Goal: Task Accomplishment & Management: Use online tool/utility

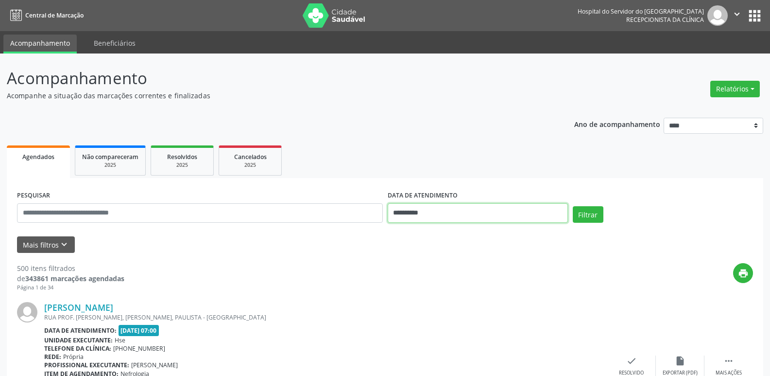
click at [417, 211] on input "**********" at bounding box center [478, 212] width 180 height 19
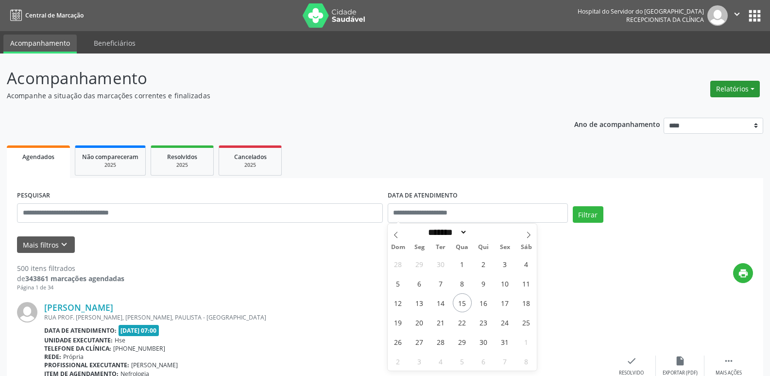
click at [733, 86] on button "Relatórios" at bounding box center [736, 89] width 50 height 17
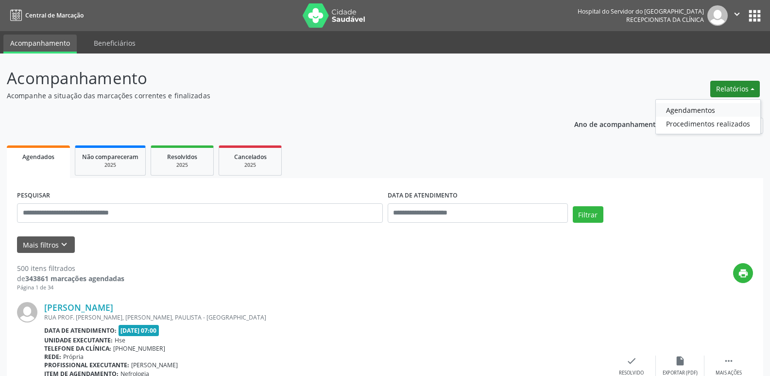
click at [692, 110] on link "Agendamentos" at bounding box center [708, 110] width 105 height 14
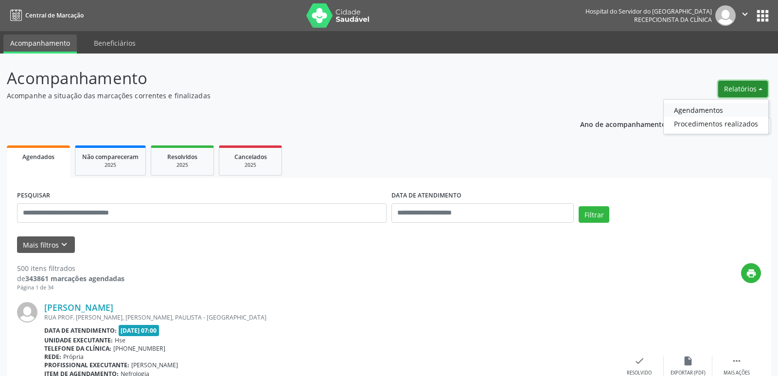
select select "*"
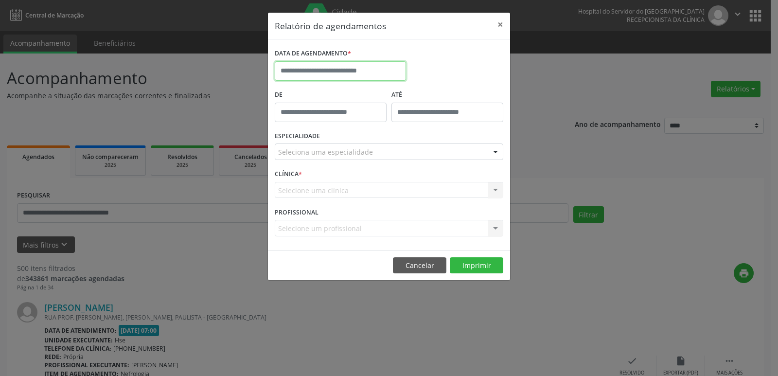
click at [352, 78] on input "text" at bounding box center [340, 70] width 131 height 19
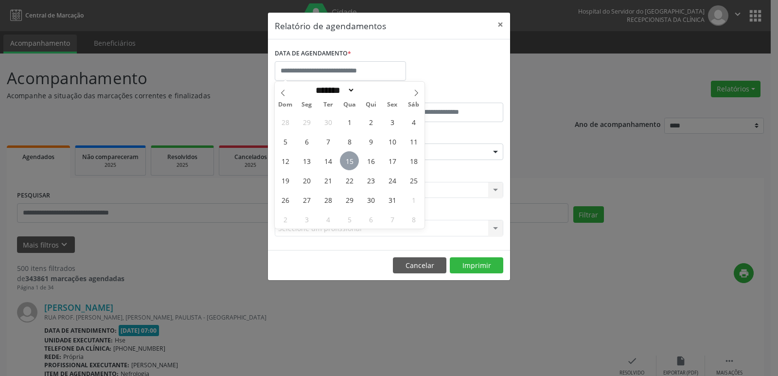
click at [351, 160] on span "15" at bounding box center [349, 160] width 19 height 19
type input "**********"
click at [351, 160] on span "15" at bounding box center [349, 160] width 19 height 19
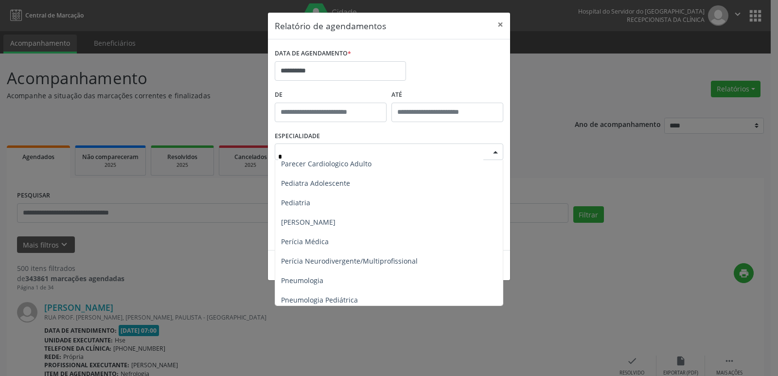
scroll to position [535, 0]
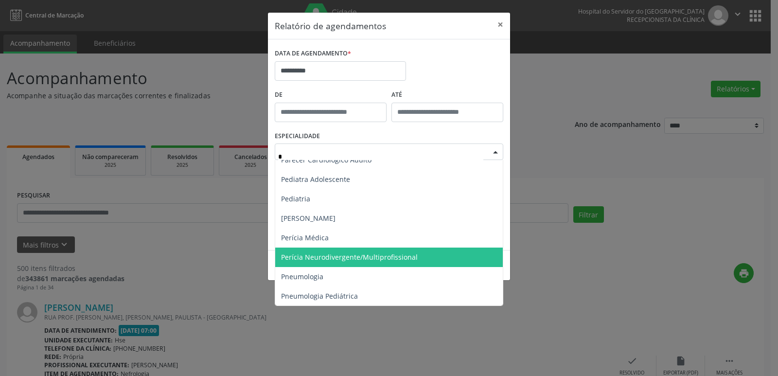
click at [347, 251] on span "Perícia Neurodivergente/Multiprofissional" at bounding box center [389, 256] width 229 height 19
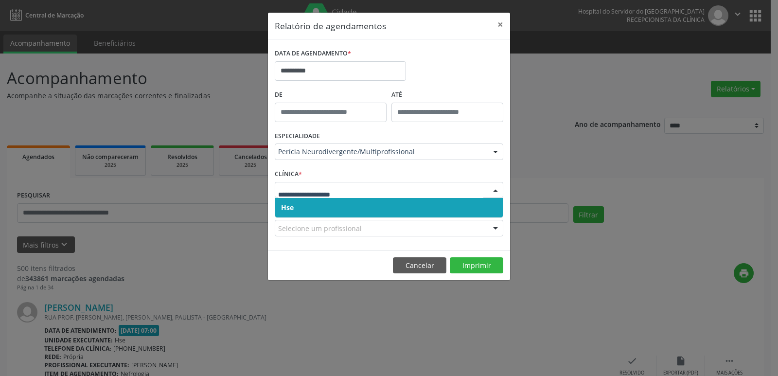
click at [297, 203] on span "Hse" at bounding box center [388, 207] width 227 height 19
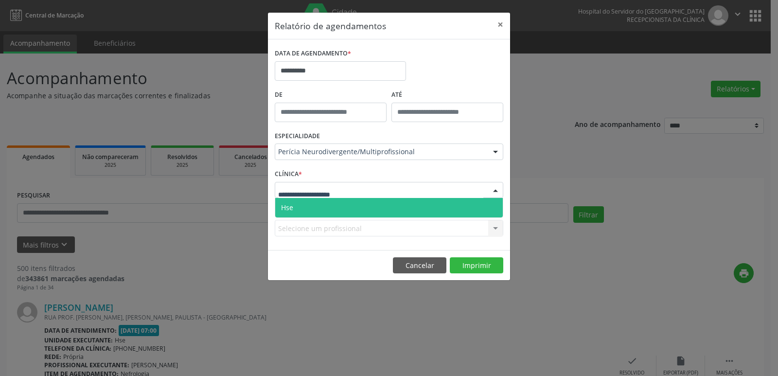
click at [296, 208] on span "Hse" at bounding box center [388, 207] width 227 height 19
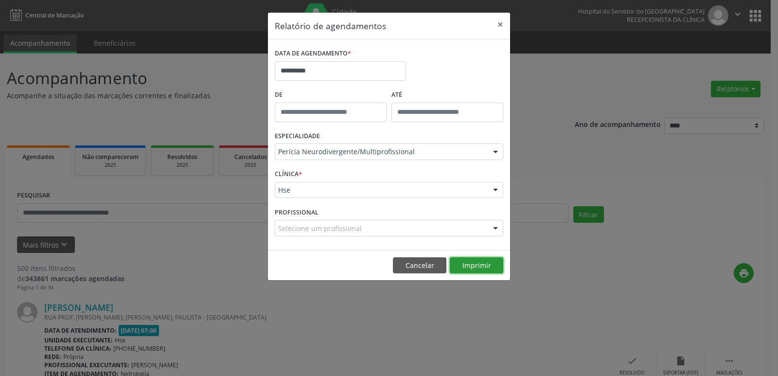
click at [490, 266] on button "Imprimir" at bounding box center [476, 265] width 53 height 17
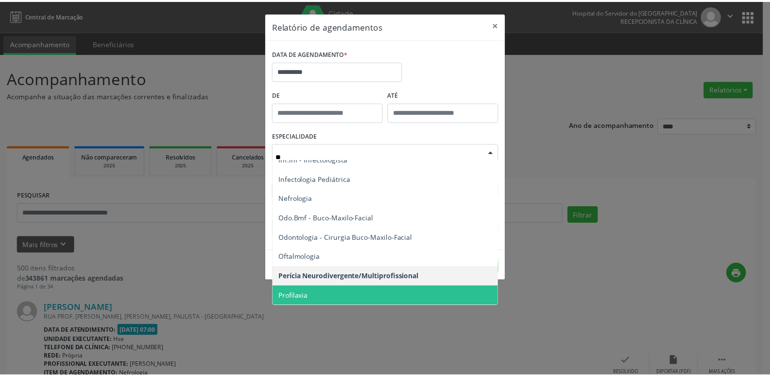
scroll to position [0, 0]
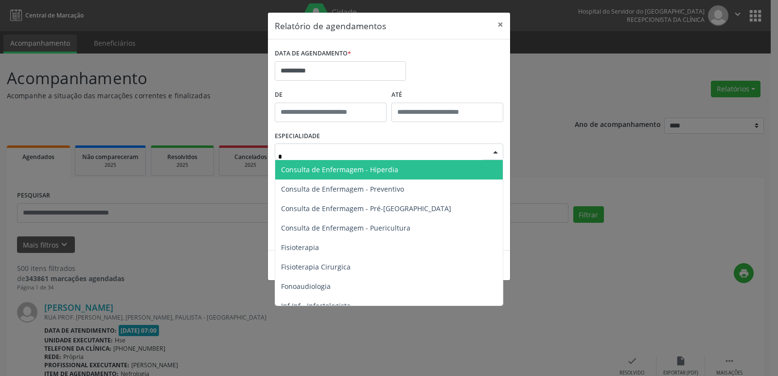
type input "**"
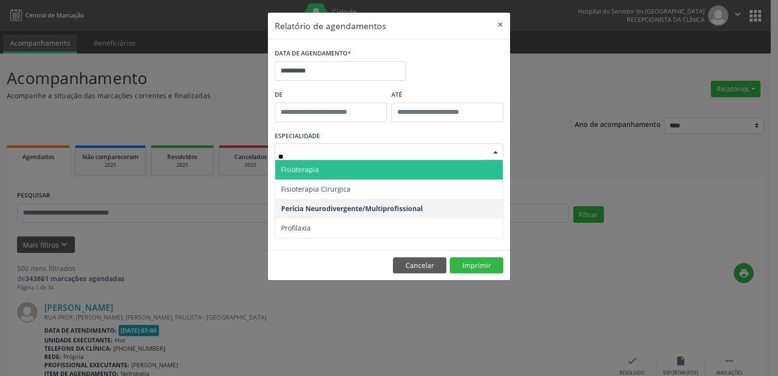
click at [308, 165] on span "Fisioterapia" at bounding box center [300, 169] width 38 height 9
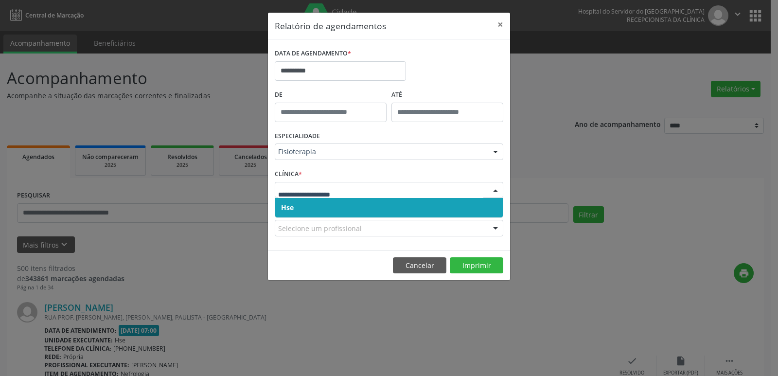
click at [286, 201] on span "Hse" at bounding box center [388, 207] width 227 height 19
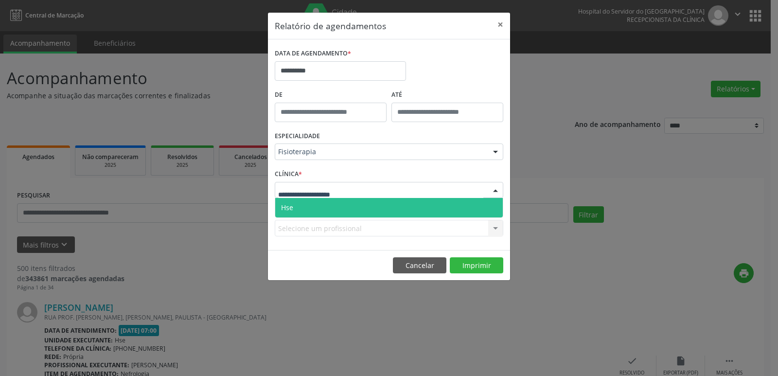
click at [287, 201] on span "Hse" at bounding box center [388, 207] width 227 height 19
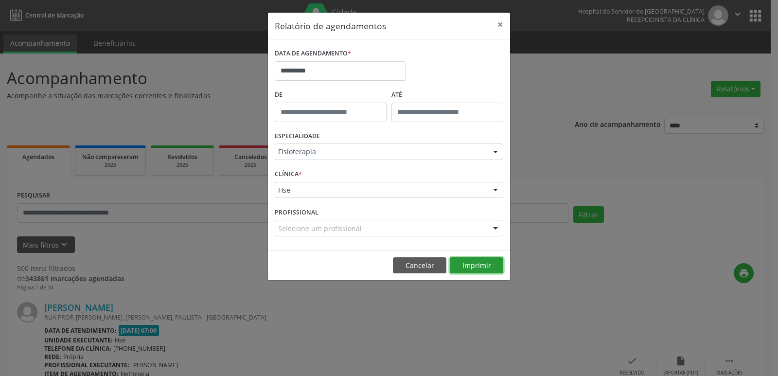
click at [454, 261] on button "Imprimir" at bounding box center [476, 265] width 53 height 17
click at [496, 24] on button "×" at bounding box center [499, 25] width 19 height 24
